Goal: Task Accomplishment & Management: Manage account settings

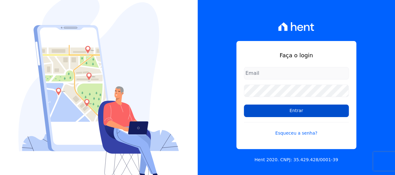
click at [259, 114] on input "Entrar" at bounding box center [296, 110] width 105 height 12
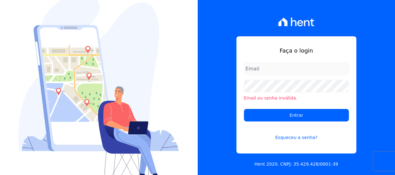
type input "loyane@jcrcob.com.br"
click at [259, 114] on input "Entrar" at bounding box center [296, 115] width 105 height 12
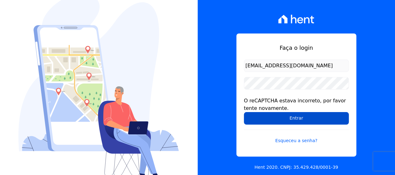
click at [305, 119] on input "Entrar" at bounding box center [296, 118] width 105 height 12
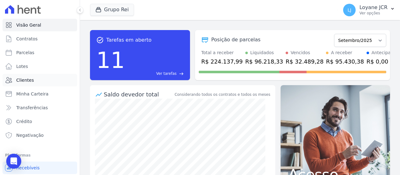
click at [30, 79] on span "Clientes" at bounding box center [24, 80] width 17 height 6
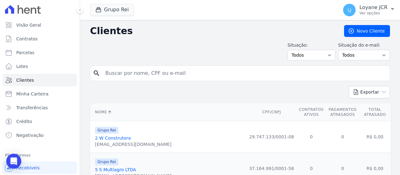
click at [156, 67] on input "search" at bounding box center [245, 73] width 286 height 12
click at [142, 72] on input "search" at bounding box center [245, 73] width 286 height 12
paste input "WENNER AZEVEDO FERREIRA"
type input "WENNER AZEVEDO FERREIRA"
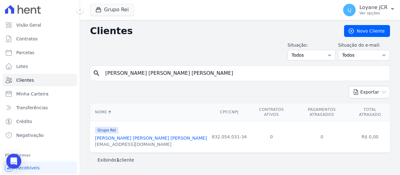
click at [127, 135] on link "Wenner Azevedo Ferreira" at bounding box center [151, 137] width 112 height 5
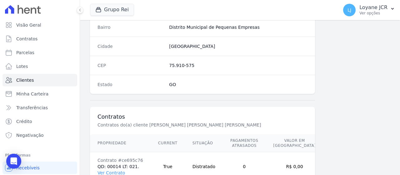
scroll to position [412, 0]
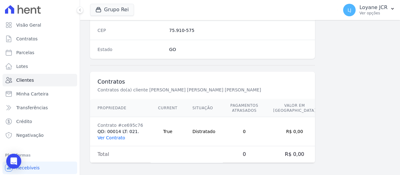
click at [107, 135] on link "Ver Contrato" at bounding box center [110, 137] width 27 height 5
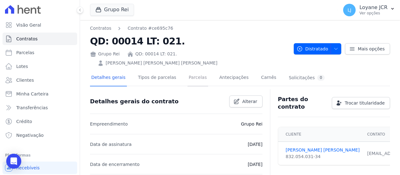
click at [187, 70] on link "Parcelas" at bounding box center [197, 78] width 21 height 17
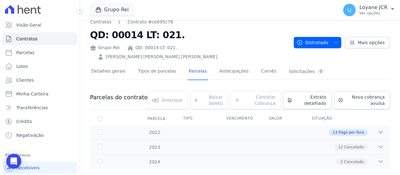
scroll to position [9, 0]
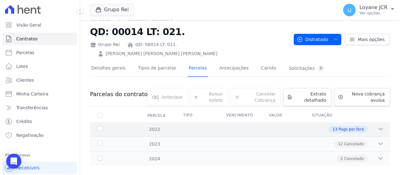
click at [288, 126] on div "13 Pago por fora" at bounding box center [254, 129] width 258 height 7
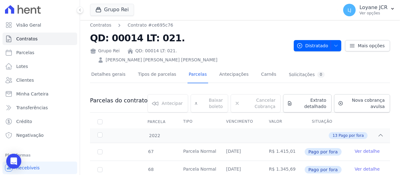
scroll to position [0, 0]
